Goal: Contribute content: Contribute content

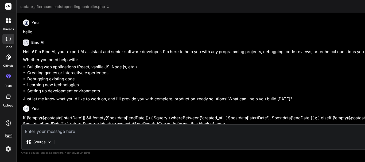
scroll to position [5015, 0]
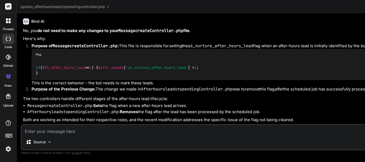
click at [49, 134] on textarea at bounding box center [348, 130] width 652 height 10
click at [37, 133] on textarea at bounding box center [348, 130] width 652 height 10
paste textarea "We have made some changes in .env file , as previously the environment variable…"
type textarea "We have made some changes in .env file , as previously the environment variable…"
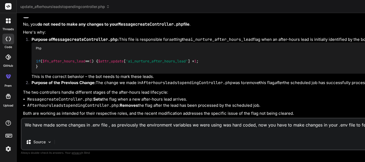
type textarea "x"
type textarea "We have made some changes in .env file , as previously the environment variable…"
type textarea "x"
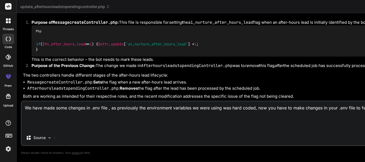
type textarea "We have made some changes in .env file , as previously the environment variable…"
type textarea "x"
type textarea "We have made some changes in .env file , as previously the environment variable…"
type textarea "x"
type textarea "We have made some changes in .env file , as previously the environment variable…"
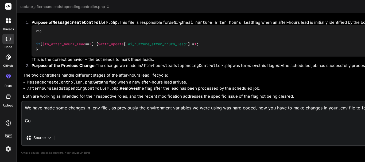
type textarea "x"
type textarea "We have made some changes in .env file , as previously the environment variable…"
type textarea "x"
type textarea "We have made some changes in .env file , as previously the environment variable…"
type textarea "x"
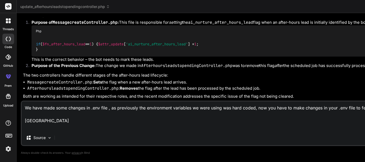
type textarea "We have made some changes in .env file , as previously the environment variable…"
type textarea "x"
type textarea "We have made some changes in .env file , as previously the environment variable…"
type textarea "x"
type textarea "We have made some changes in .env file , as previously the environment variable…"
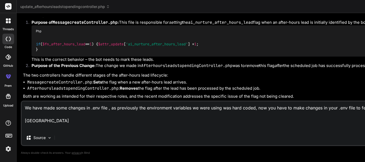
type textarea "x"
type textarea "We have made some changes in .env file , as previously the environment variable…"
type textarea "x"
type textarea "We have made some changes in .env file , as previously the environment variable…"
type textarea "x"
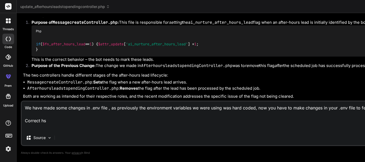
type textarea "We have made some changes in .env file , as previously the environment variable…"
type textarea "x"
type textarea "We have made some changes in .env file , as previously the environment variable…"
type textarea "x"
type textarea "We have made some changes in .env file , as previously the environment variable…"
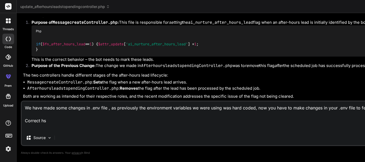
type textarea "x"
type textarea "We have made some changes in .env file , as previously the environment variable…"
type textarea "x"
type textarea "We have made some changes in .env file , as previously the environment variable…"
type textarea "x"
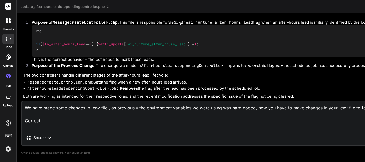
type textarea "We have made some changes in .env file , as previously the environment variable…"
type textarea "x"
type textarea "We have made some changes in .env file , as previously the environment variable…"
type textarea "x"
type textarea "We have made some changes in .env file , as previously the environment variable…"
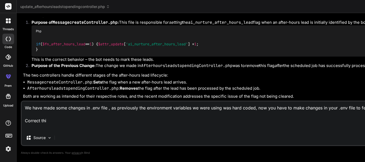
type textarea "x"
type textarea "We have made some changes in .env file , as previously the environment variable…"
type textarea "x"
type textarea "We have made some changes in .env file , as previously the environment variable…"
type textarea "x"
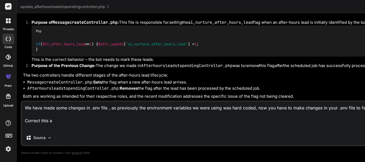
type textarea "We have made some changes in .env file , as previously the environment variable…"
type textarea "x"
type textarea "We have made some changes in .env file , as previously the environment variable…"
type textarea "x"
type textarea "We have made some changes in .env file , as previously the environment variable…"
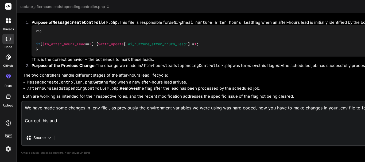
type textarea "x"
type textarea "We have made some changes in .env file , as previously the environment variable…"
type textarea "x"
type textarea "We have made some changes in .env file , as previously the environment variable…"
type textarea "x"
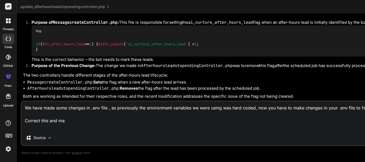
type textarea "We have made some changes in .env file , as previously the environment variable…"
type textarea "x"
type textarea "We have made some changes in .env file , as previously the environment variable…"
type textarea "x"
type textarea "We have made some changes in .env file , as previously the environment variable…"
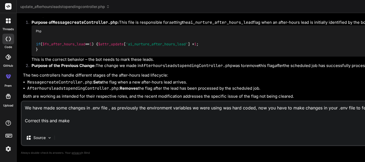
type textarea "x"
type textarea "We have made some changes in .env file , as previously the environment variable…"
type textarea "x"
type textarea "We have made some changes in .env file , as previously the environment variable…"
type textarea "x"
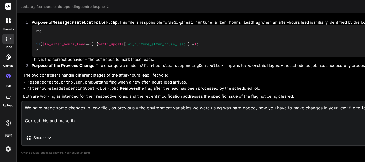
type textarea "We have made some changes in .env file , as previously the environment variable…"
type textarea "x"
type textarea "We have made some changes in .env file , as previously the environment variable…"
type textarea "x"
type textarea "We have made some changes in .env file , as previously the environment variable…"
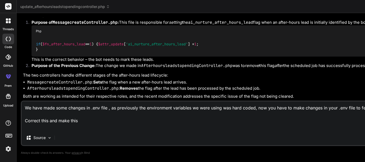
type textarea "x"
type textarea "We have made some changes in .env file , as previously the environment variable…"
type textarea "x"
type textarea "We have made some changes in .env file , as previously the environment variable…"
type textarea "x"
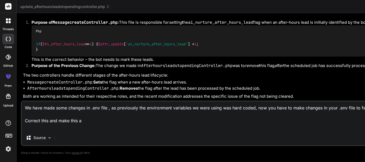
type textarea "We have made some changes in .env file , as previously the environment variable…"
type textarea "x"
type textarea "We have made some changes in .env file , as previously the environment variable…"
type textarea "x"
type textarea "We have made some changes in .env file , as previously the environment variable…"
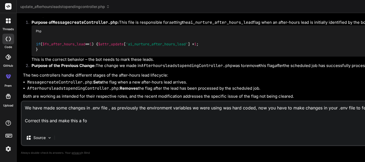
type textarea "x"
type textarea "We have made some changes in .env file , as previously the environment variable…"
type textarea "x"
type textarea "We have made some changes in .env file , as previously the environment variable…"
type textarea "x"
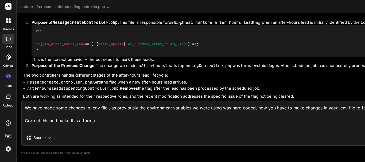
type textarea "We have made some changes in .env file , as previously the environment variable…"
type textarea "x"
type textarea "We have made some changes in .env file , as previously the environment variable…"
type textarea "x"
type textarea "We have made some changes in .env file , as previously the environment variable…"
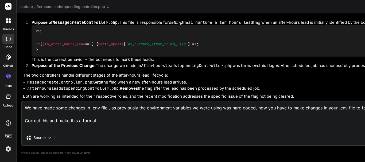
type textarea "x"
type textarea "We have made some changes in .env file , as previously the environment variable…"
type textarea "x"
type textarea "We have made some changes in .env file , as previously the environment variable…"
type textarea "x"
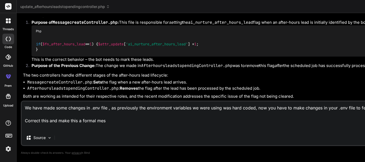
type textarea "We have made some changes in .env file , as previously the environment variable…"
type textarea "x"
type textarea "We have made some changes in .env file , as previously the environment variable…"
type textarea "x"
type textarea "We have made some changes in .env file , as previously the environment variable…"
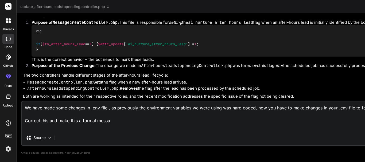
type textarea "x"
type textarea "We have made some changes in .env file , as previously the environment variable…"
type textarea "x"
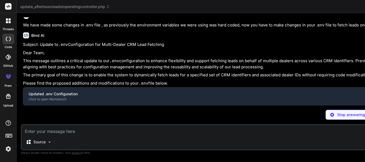
scroll to position [5159, 0]
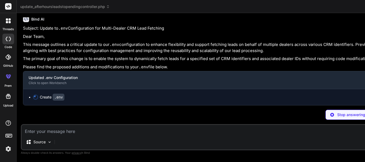
type textarea "x"
type textarea "for lead filtering (YYYY-MM-DD). Leave empty for no default. LEAD_API_DEFAULT_E…"
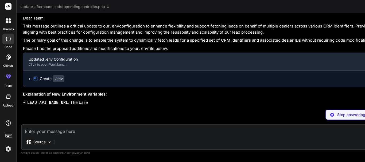
scroll to position [0, 33]
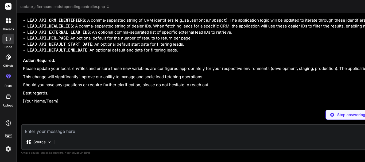
type textarea "x"
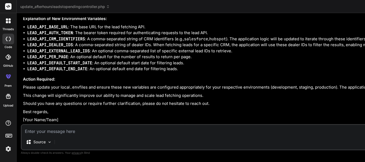
scroll to position [5293, 0]
click at [44, 134] on textarea at bounding box center [348, 130] width 652 height 10
